Goal: Find specific page/section: Find specific page/section

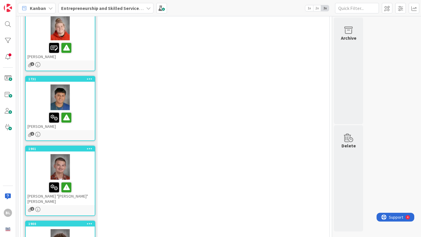
scroll to position [497, 0]
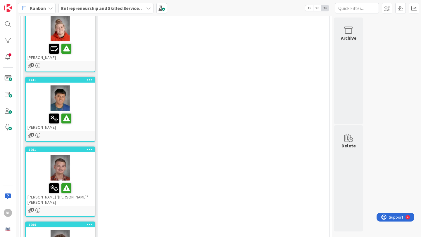
click at [48, 181] on div "[PERSON_NAME] "[PERSON_NAME]" [PERSON_NAME]" at bounding box center [60, 193] width 69 height 25
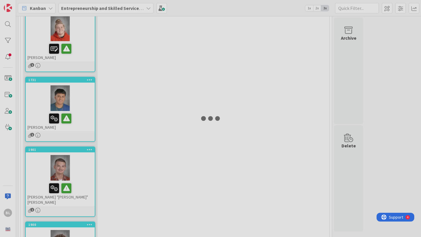
click at [48, 167] on div at bounding box center [210, 118] width 421 height 237
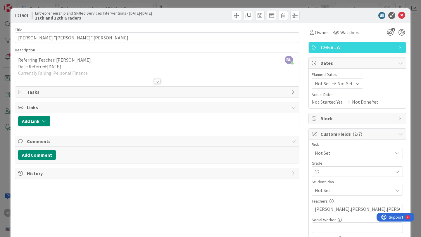
click at [158, 82] on div at bounding box center [157, 81] width 6 height 5
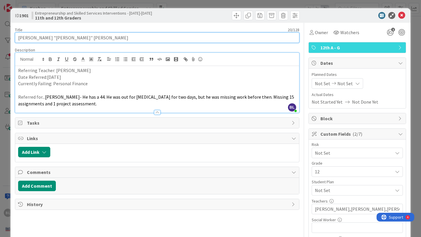
click at [41, 38] on input "[PERSON_NAME] "[PERSON_NAME]" [PERSON_NAME]" at bounding box center [157, 37] width 284 height 11
type input "[PERSON_NAME] "[PERSON_NAME]" [PERSON_NAME]"
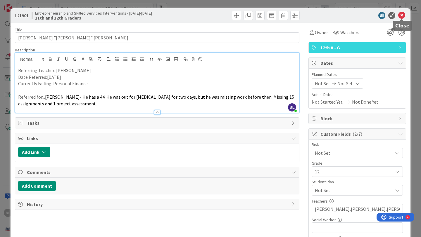
click at [401, 13] on icon at bounding box center [401, 15] width 7 height 7
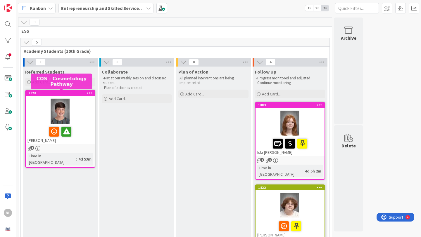
click at [73, 95] on div "1920" at bounding box center [61, 93] width 66 height 4
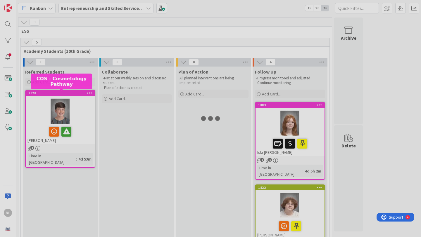
click at [73, 95] on div at bounding box center [210, 118] width 421 height 237
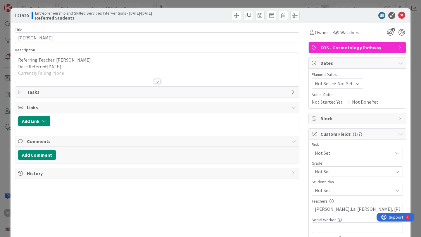
click at [158, 81] on div at bounding box center [157, 81] width 6 height 5
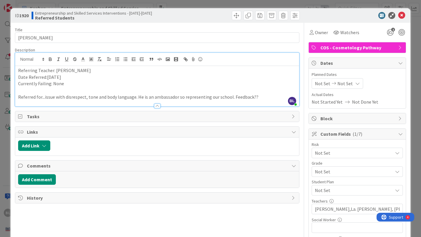
scroll to position [11, 0]
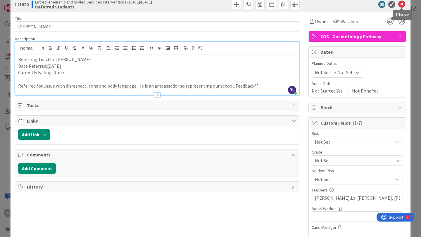
click at [401, 4] on icon at bounding box center [401, 4] width 7 height 7
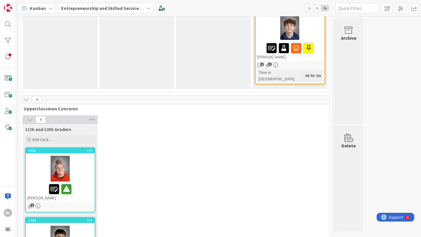
scroll to position [361, 0]
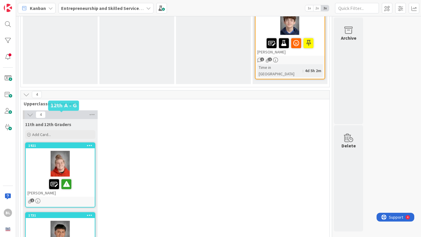
click at [61, 144] on div "1921" at bounding box center [61, 146] width 66 height 4
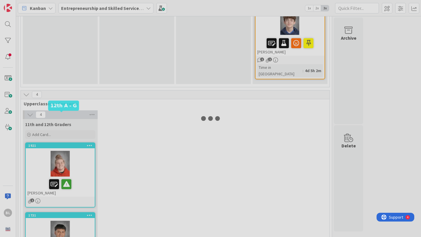
click at [61, 114] on div at bounding box center [210, 118] width 421 height 237
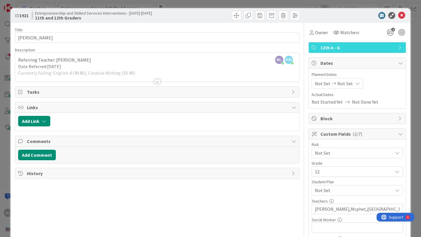
type input "[PERSON_NAME]"
click at [402, 14] on icon at bounding box center [401, 15] width 7 height 7
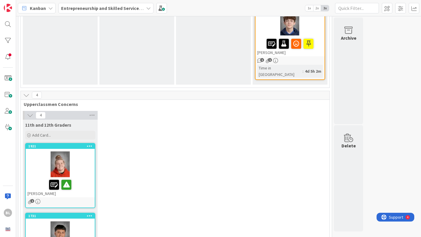
scroll to position [524, 0]
